Goal: Find contact information: Find contact information

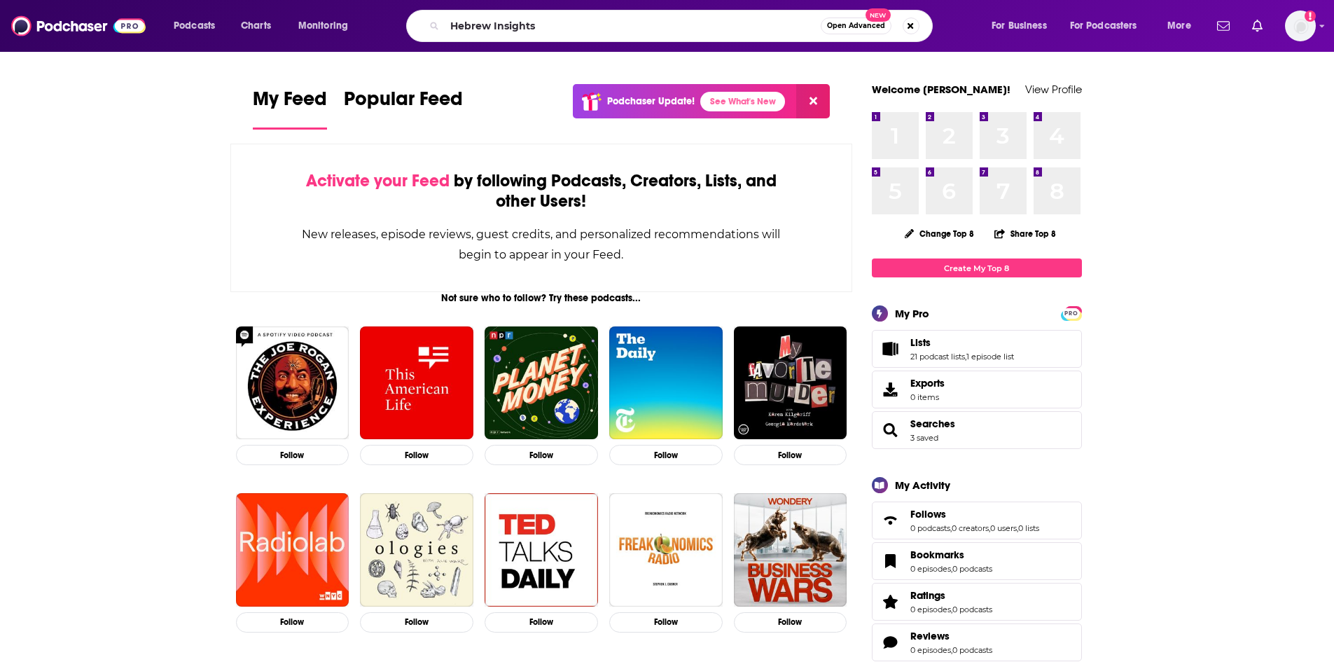
type input "Hebrew Insights"
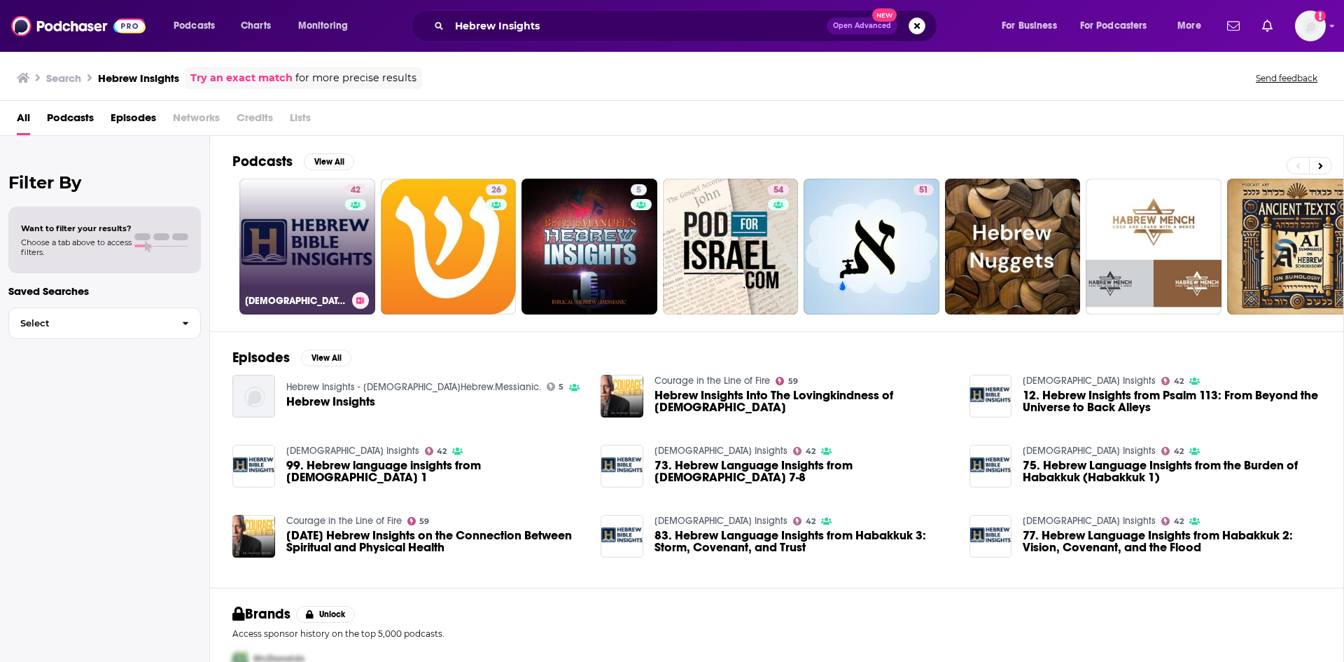
click at [321, 239] on link "42 [DEMOGRAPHIC_DATA] Insights" at bounding box center [307, 247] width 136 height 136
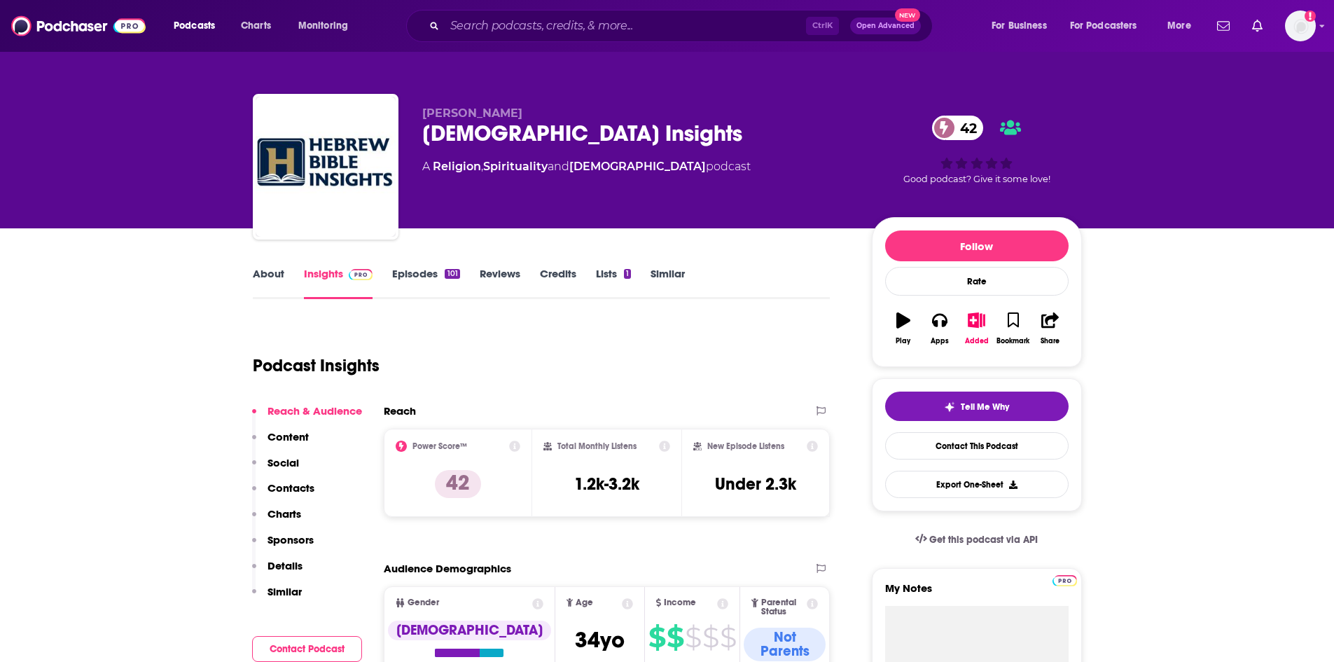
click at [274, 283] on link "About" at bounding box center [269, 283] width 32 height 32
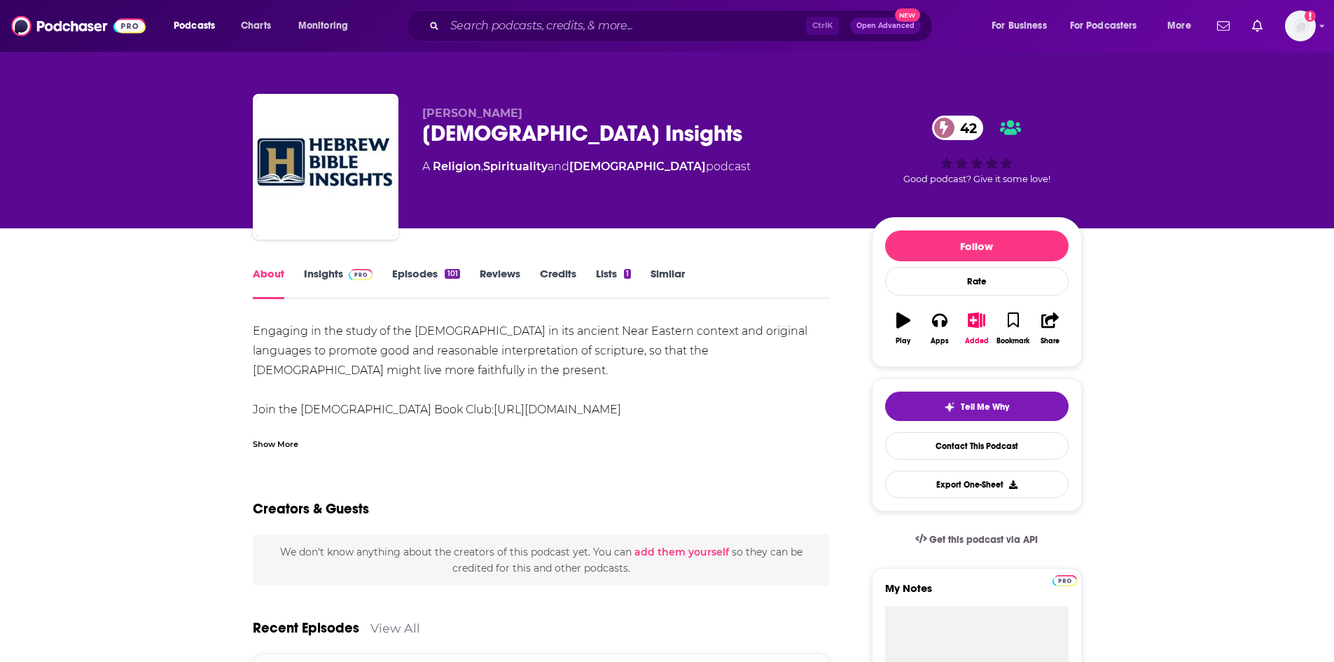
click at [274, 441] on div "Show More" at bounding box center [276, 442] width 46 height 13
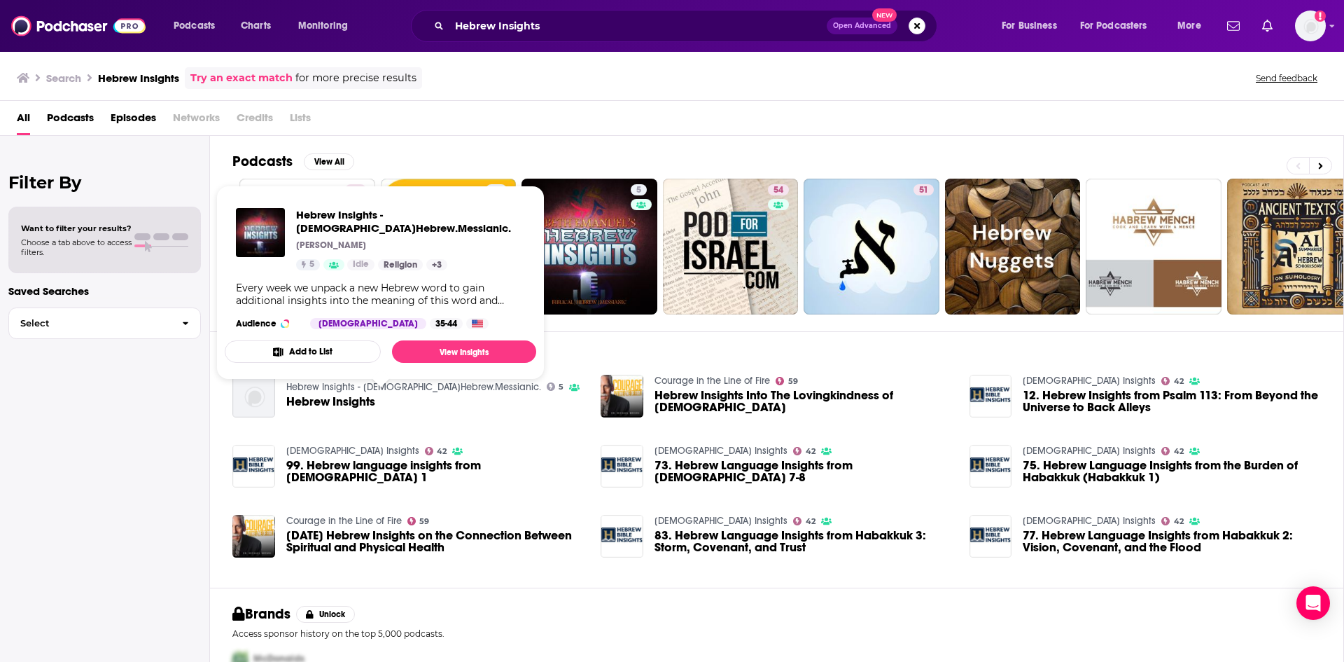
click at [434, 384] on link "Hebrew Insights - [DEMOGRAPHIC_DATA]Hebrew.Messianic." at bounding box center [413, 387] width 255 height 12
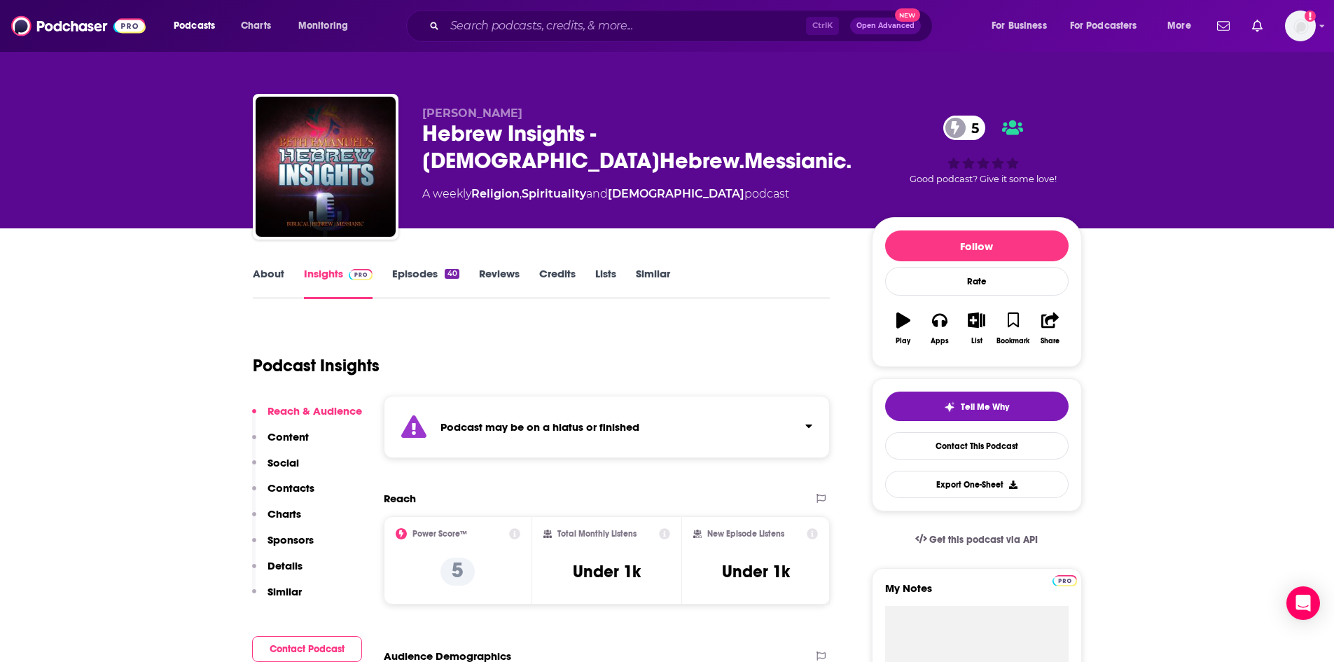
click at [426, 276] on link "Episodes 40" at bounding box center [425, 283] width 67 height 32
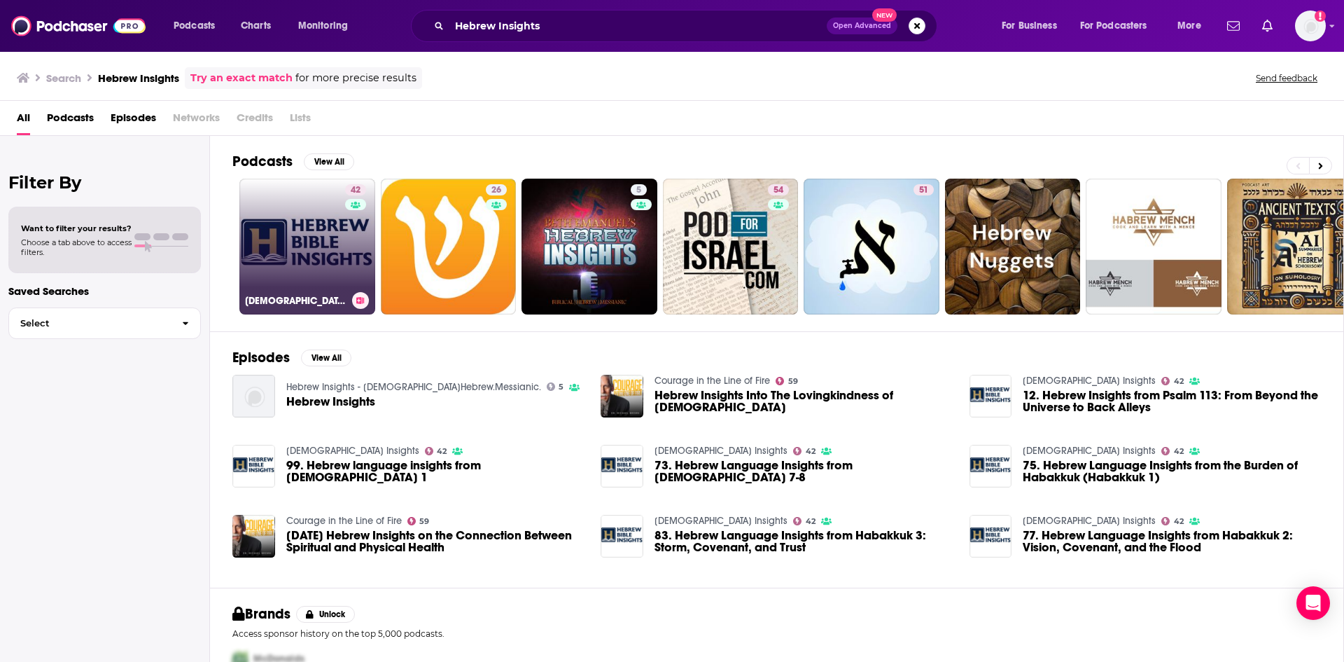
click at [347, 234] on div "42" at bounding box center [357, 238] width 25 height 108
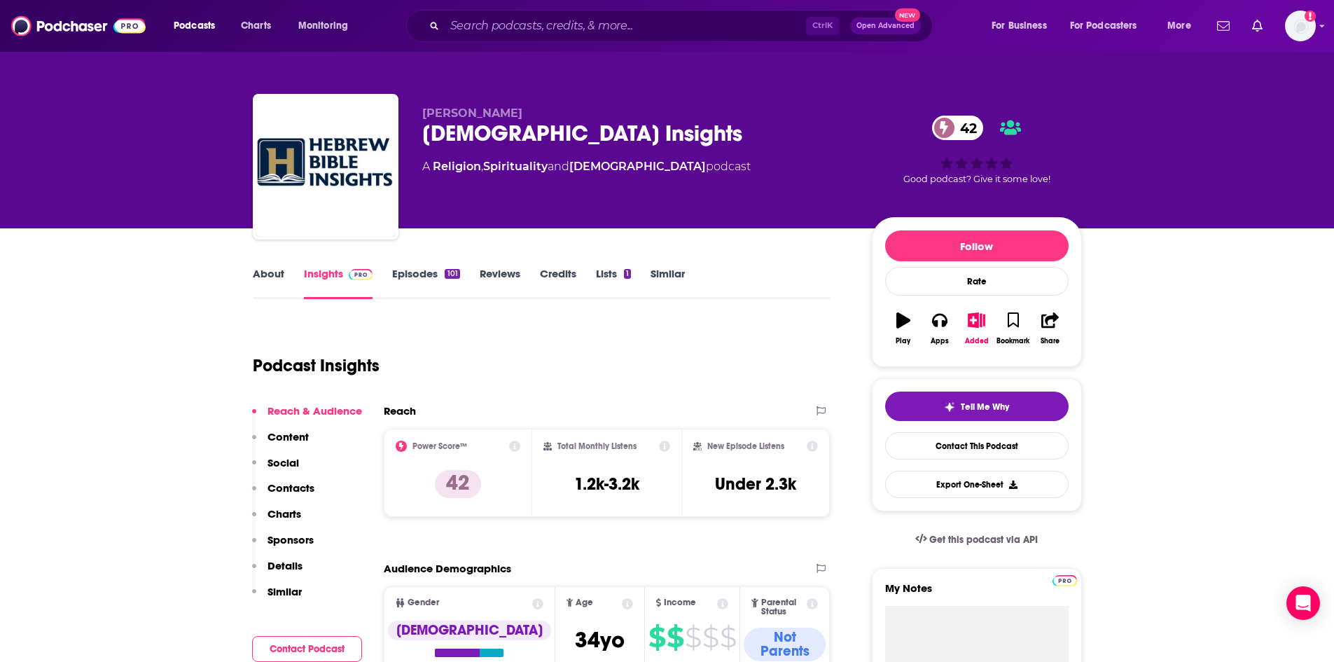
click at [442, 277] on link "Episodes 101" at bounding box center [425, 283] width 67 height 32
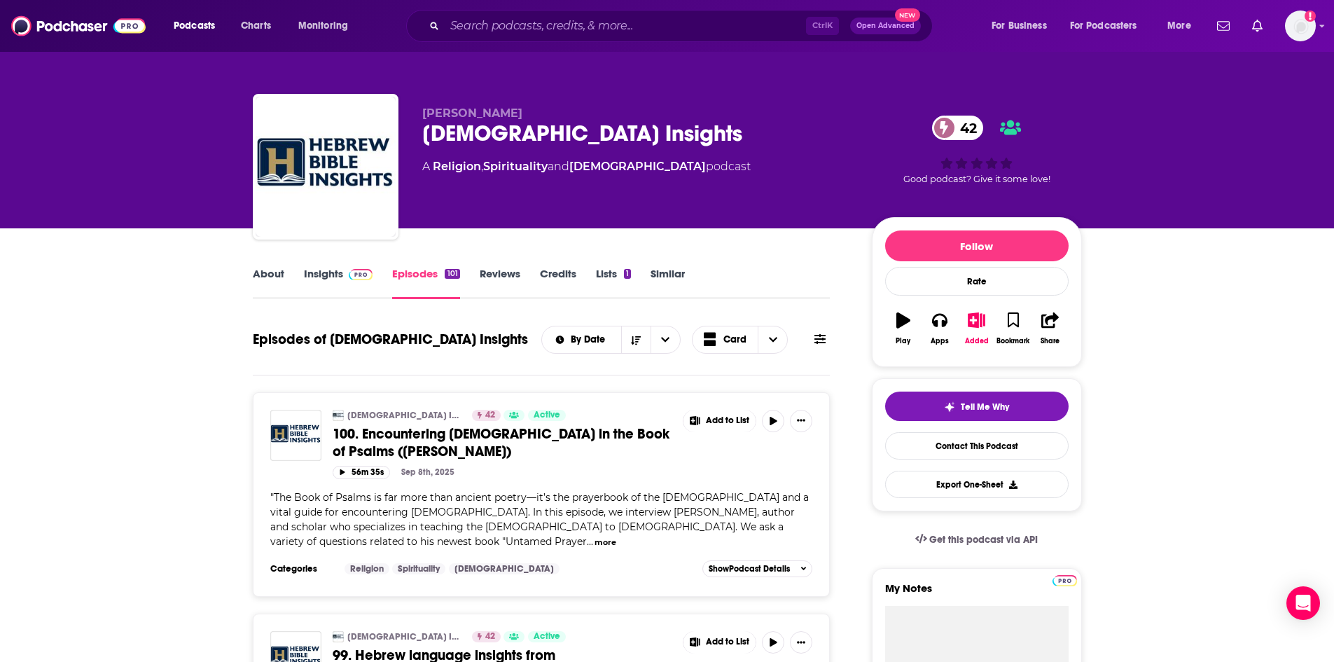
click at [282, 280] on link "About" at bounding box center [269, 283] width 32 height 32
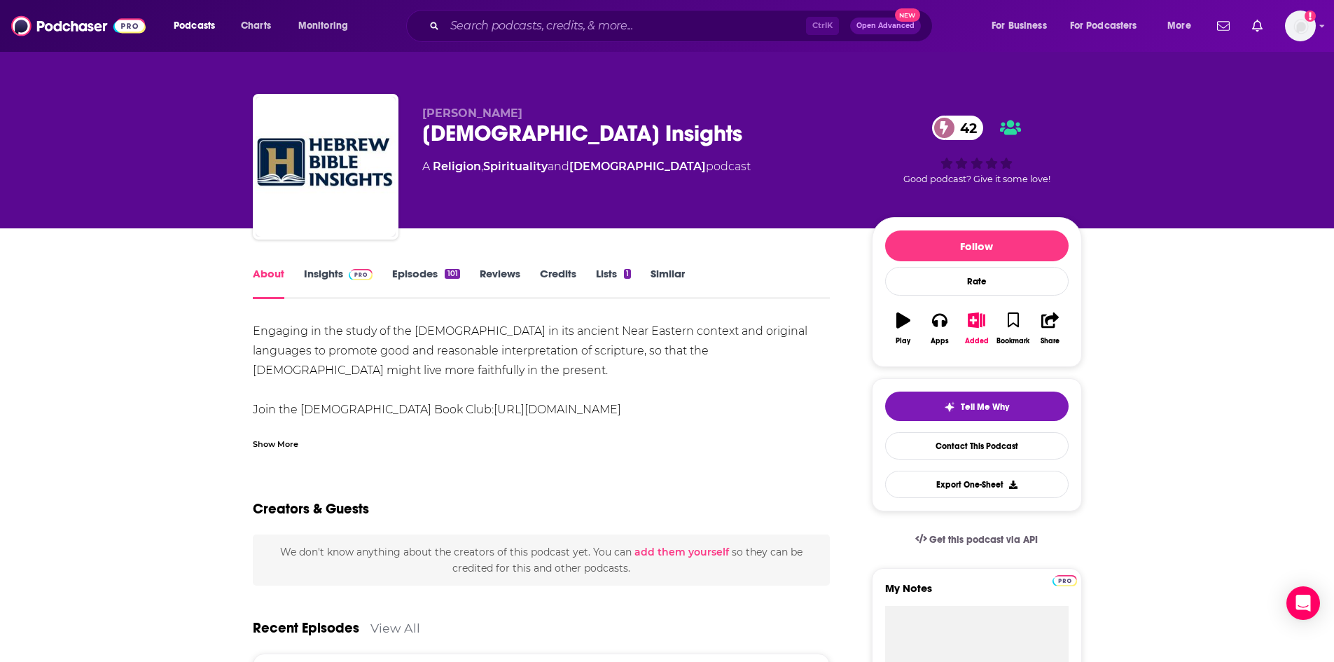
click at [270, 443] on div "Show More" at bounding box center [276, 442] width 46 height 13
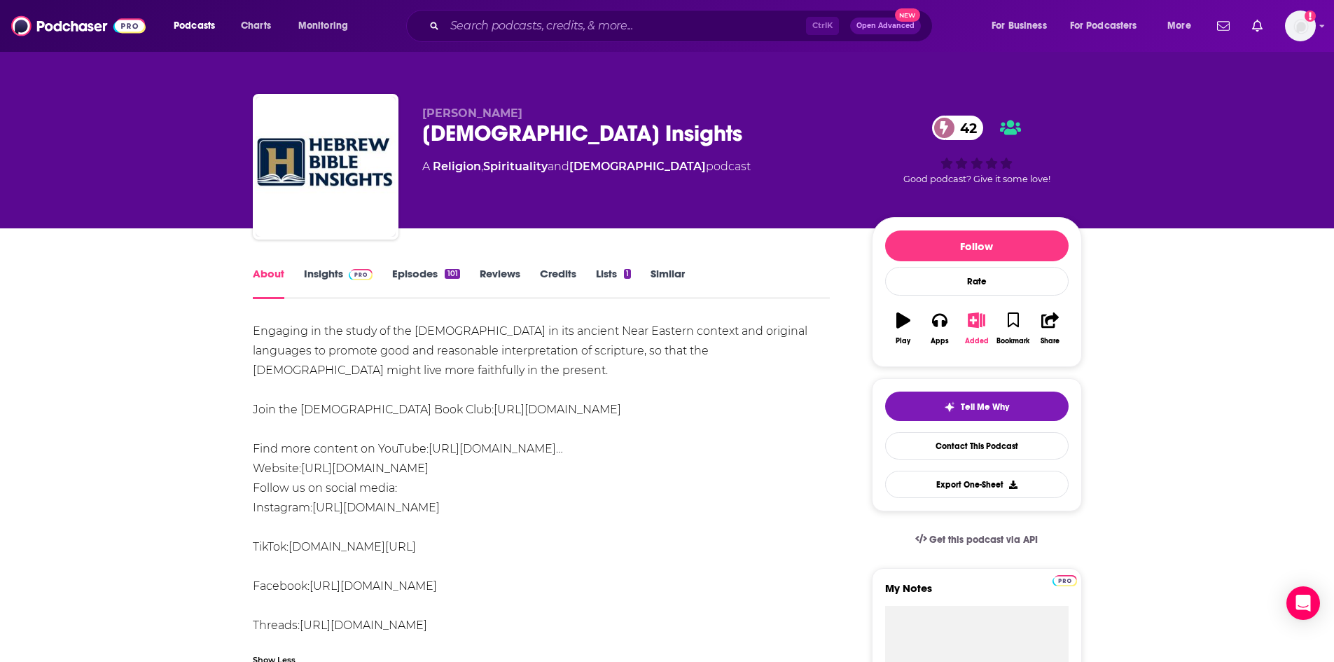
click at [973, 323] on icon "button" at bounding box center [977, 319] width 18 height 15
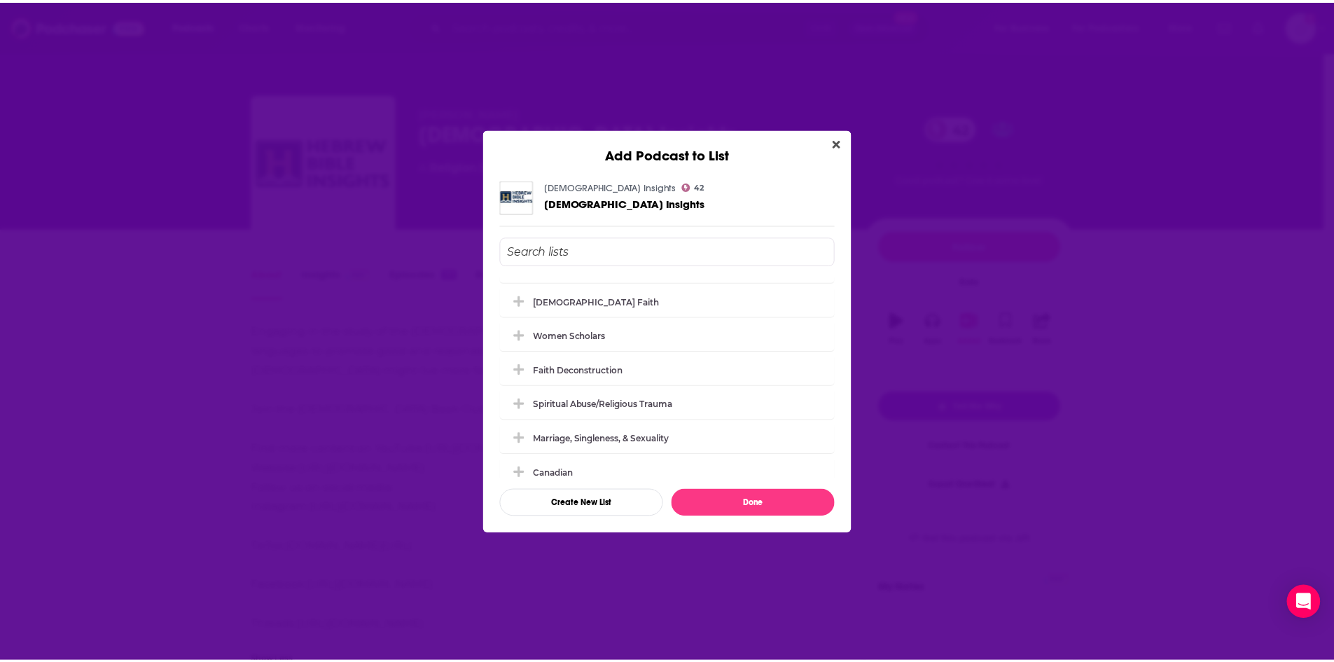
scroll to position [379, 0]
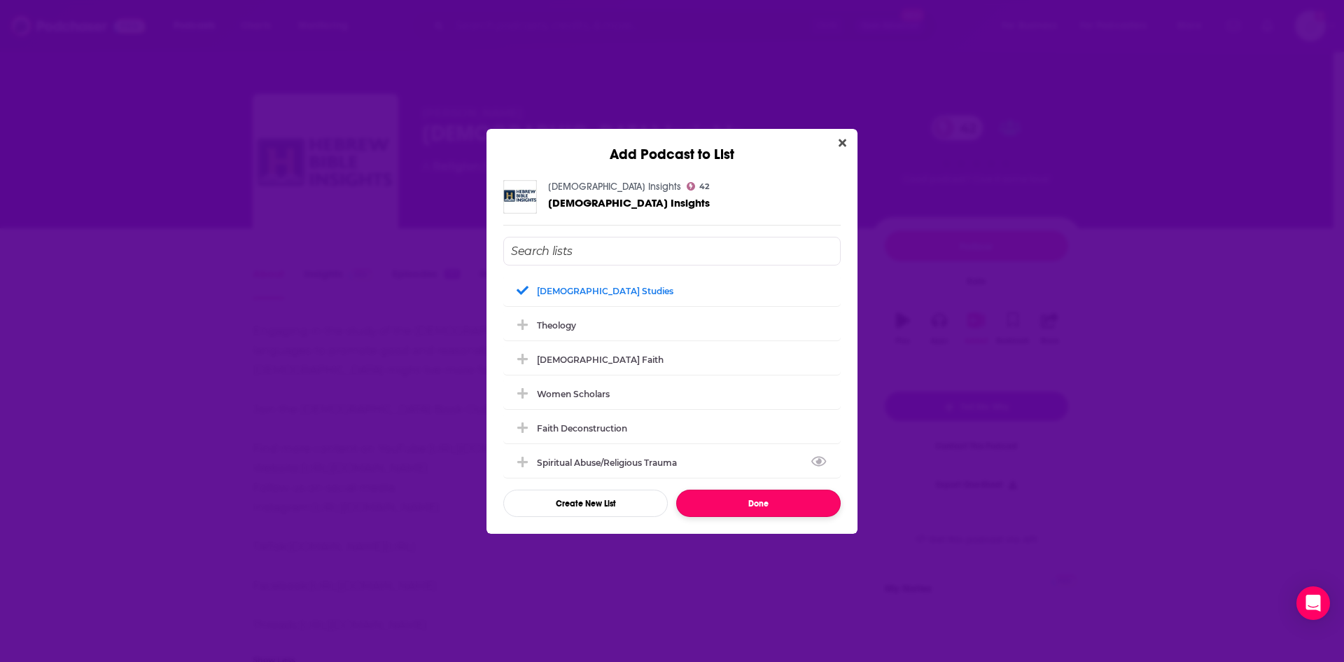
click at [707, 494] on button "Done" at bounding box center [758, 502] width 165 height 27
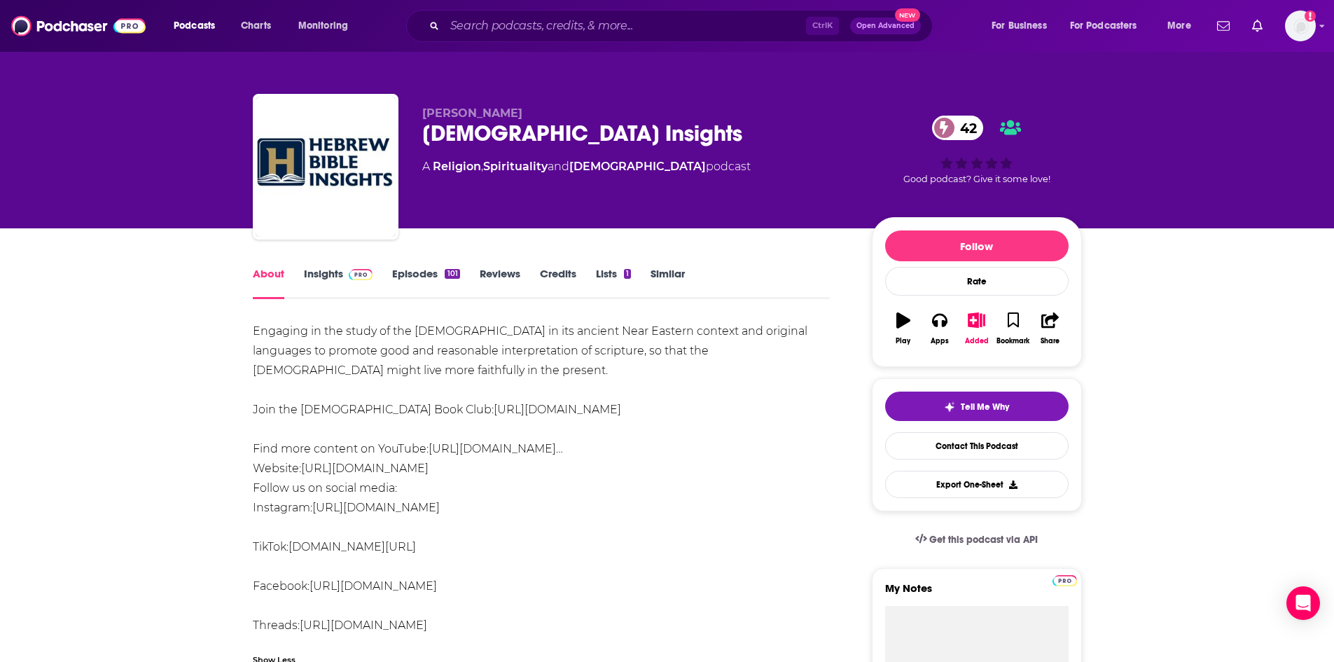
click at [307, 279] on link "Insights" at bounding box center [338, 283] width 69 height 32
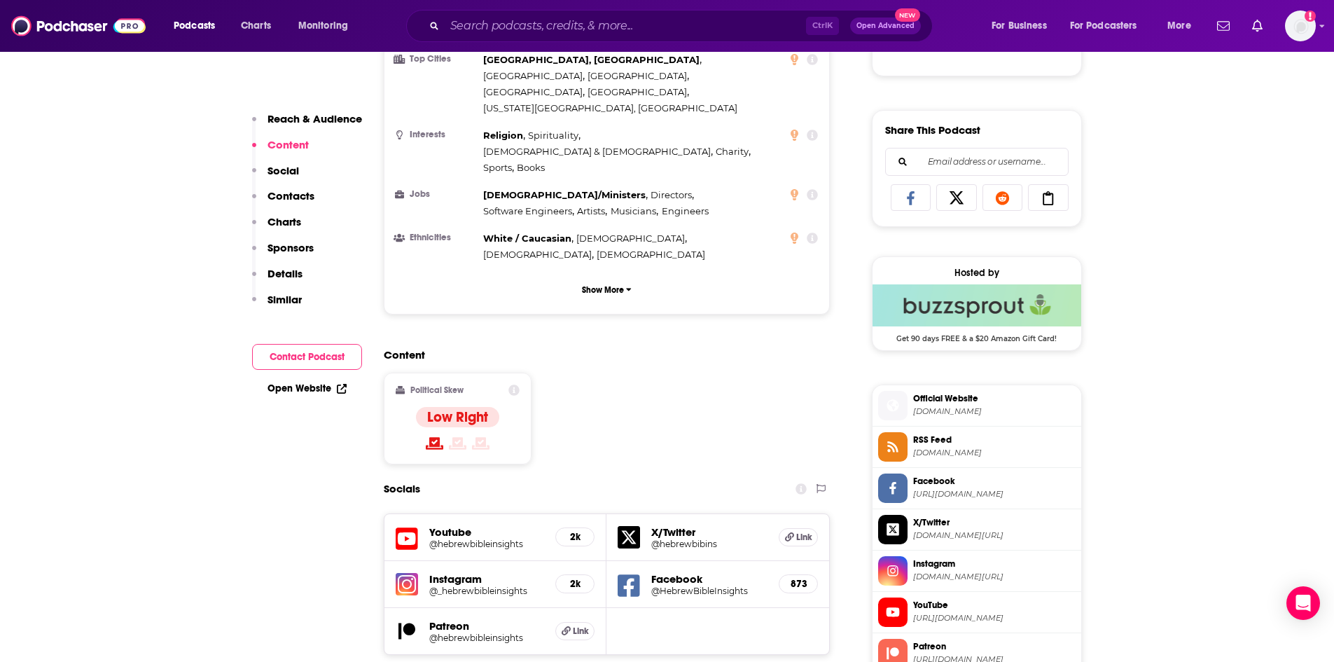
scroll to position [980, 0]
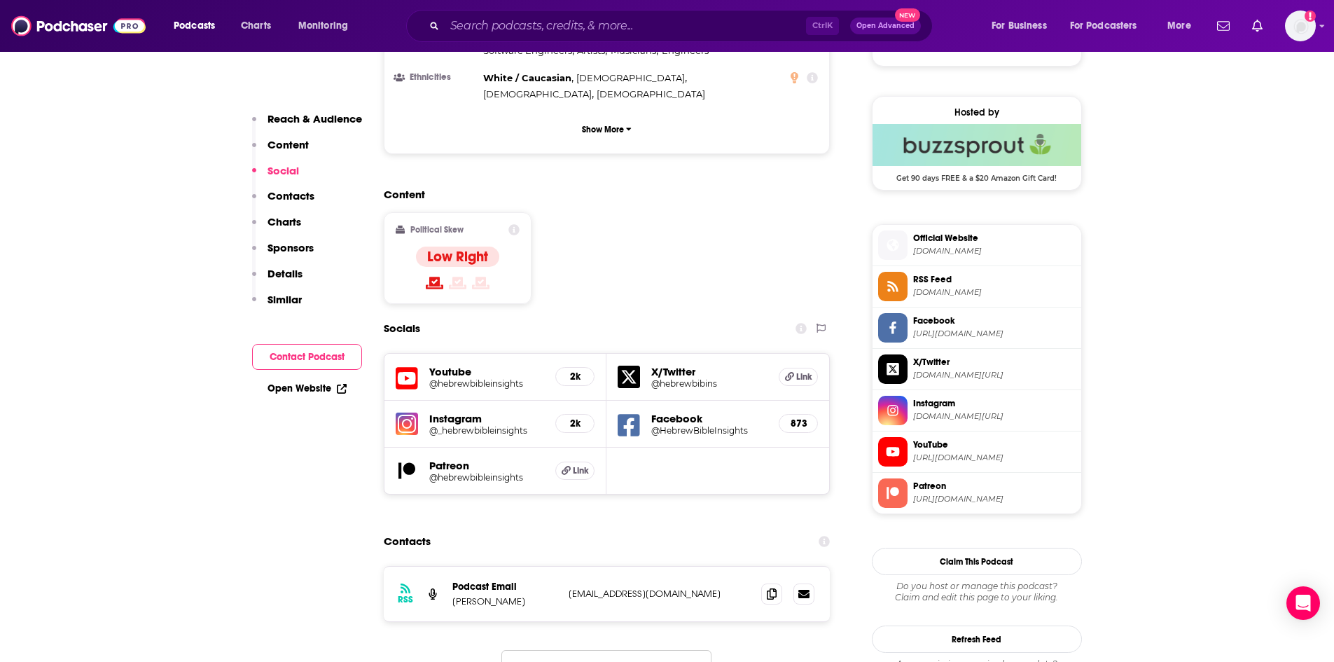
drag, startPoint x: 453, startPoint y: 501, endPoint x: 528, endPoint y: 507, distance: 75.1
click at [528, 595] on p "[PERSON_NAME]" at bounding box center [504, 601] width 105 height 12
copy p "[PERSON_NAME]"
click at [767, 587] on icon at bounding box center [772, 592] width 10 height 11
